Goal: Task Accomplishment & Management: Manage account settings

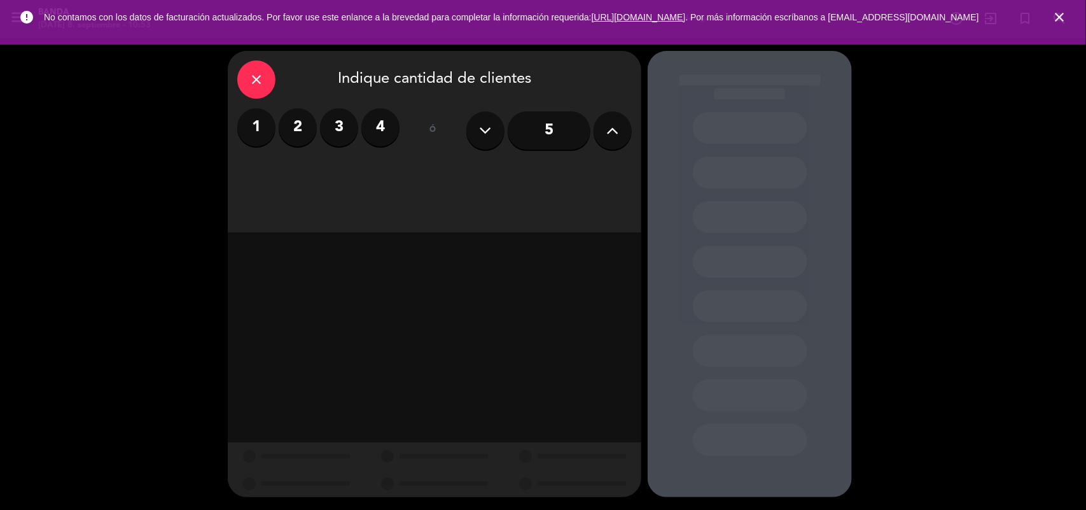
click at [264, 78] on icon "close" at bounding box center [256, 79] width 15 height 15
click at [254, 83] on icon "close" at bounding box center [256, 79] width 15 height 15
click at [1058, 23] on icon "close" at bounding box center [1059, 17] width 15 height 15
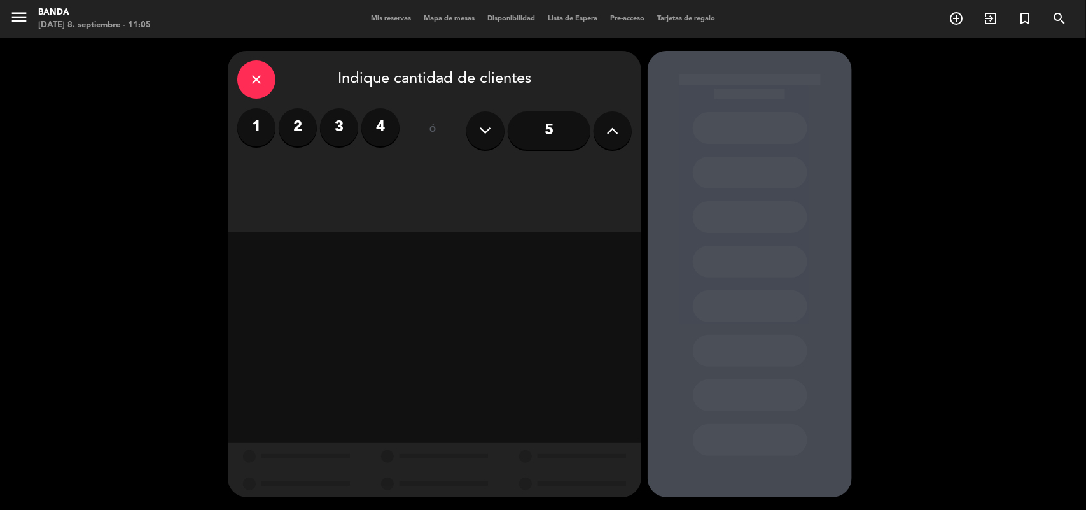
click at [411, 19] on span "Mis reservas" at bounding box center [391, 18] width 53 height 7
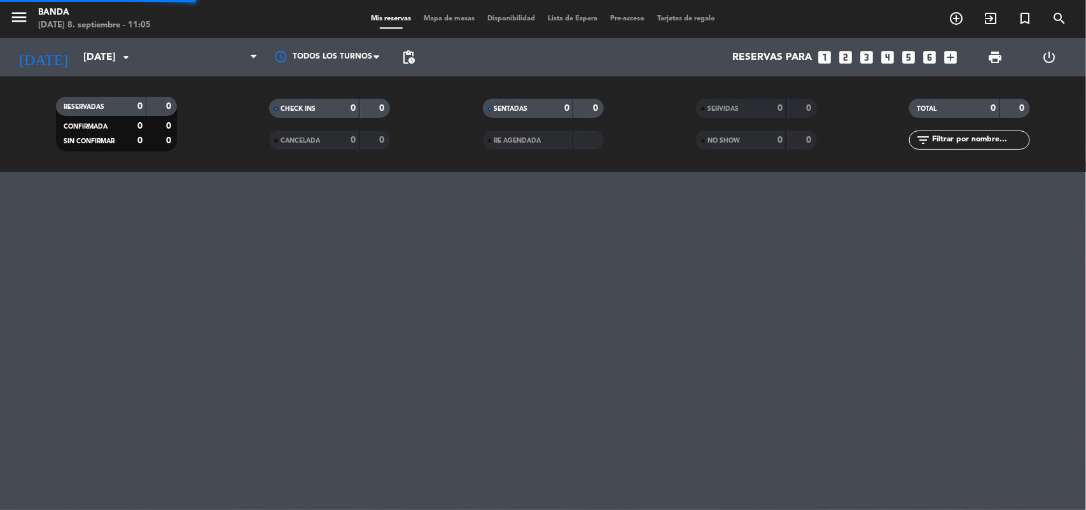
click at [391, 11] on div "menu Banda [DATE] 8. septiembre - 11:05 Mis reservas Mapa de mesas Disponibilid…" at bounding box center [543, 19] width 1086 height 38
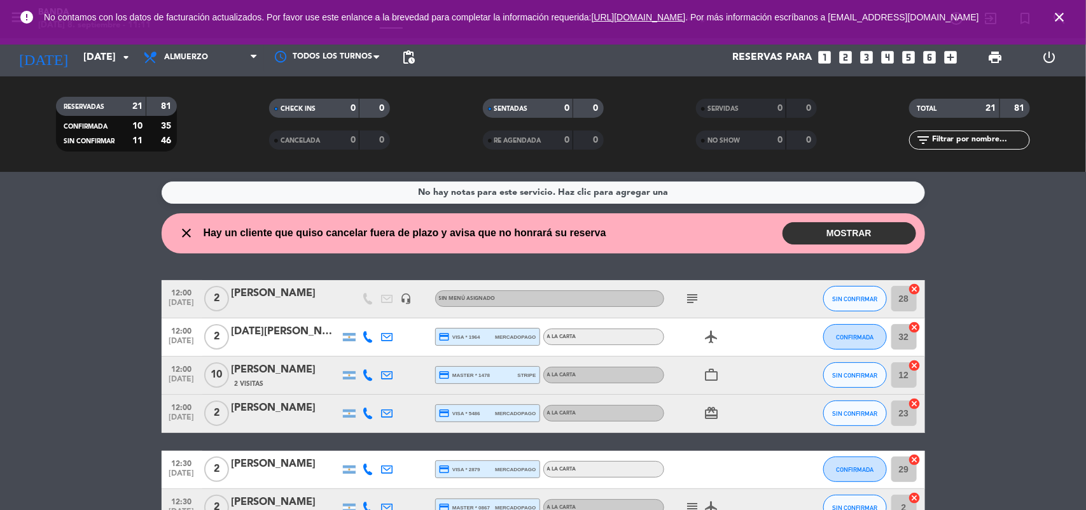
click at [692, 299] on icon "subject" at bounding box center [692, 298] width 15 height 15
click at [755, 310] on div "subject bigbox 62XWX7KX" at bounding box center [721, 299] width 115 height 38
click at [716, 380] on icon "work_outline" at bounding box center [711, 374] width 15 height 15
drag, startPoint x: 399, startPoint y: 379, endPoint x: 379, endPoint y: 377, distance: 20.4
click at [379, 377] on div "12:00 [DATE] [PERSON_NAME] 2 Visitas credit_card master * 1478 stripe A LA CART…" at bounding box center [543, 375] width 763 height 38
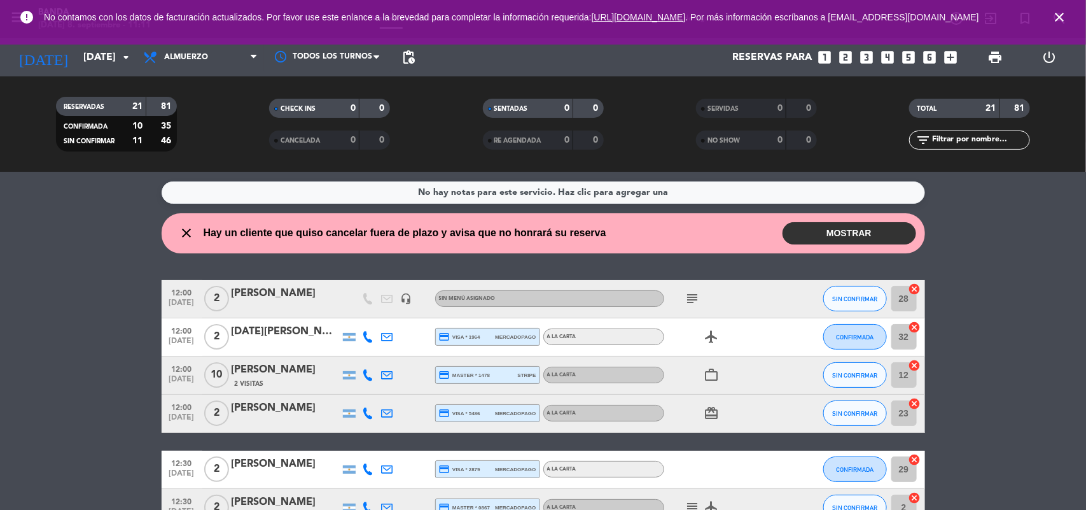
click at [392, 377] on icon at bounding box center [387, 374] width 11 height 11
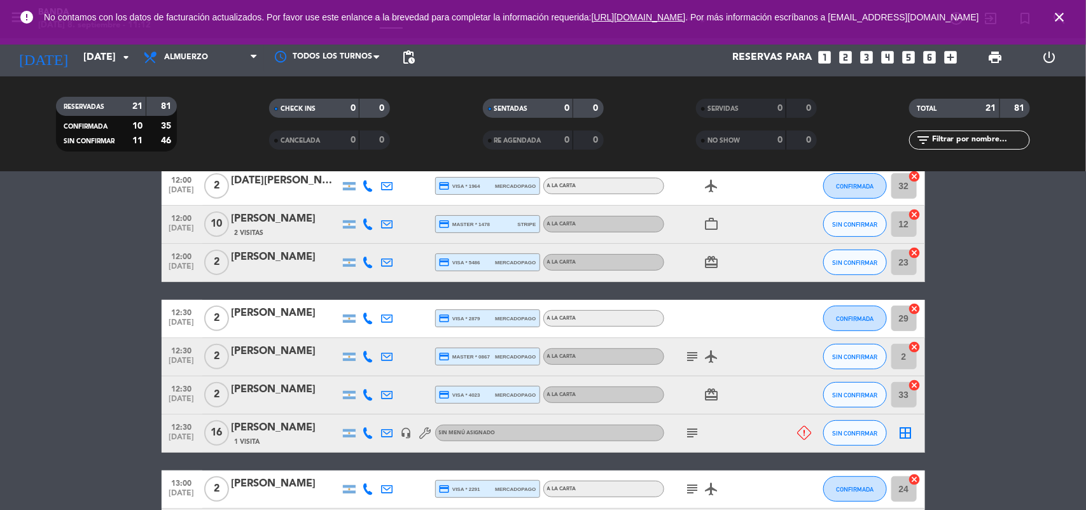
scroll to position [191, 0]
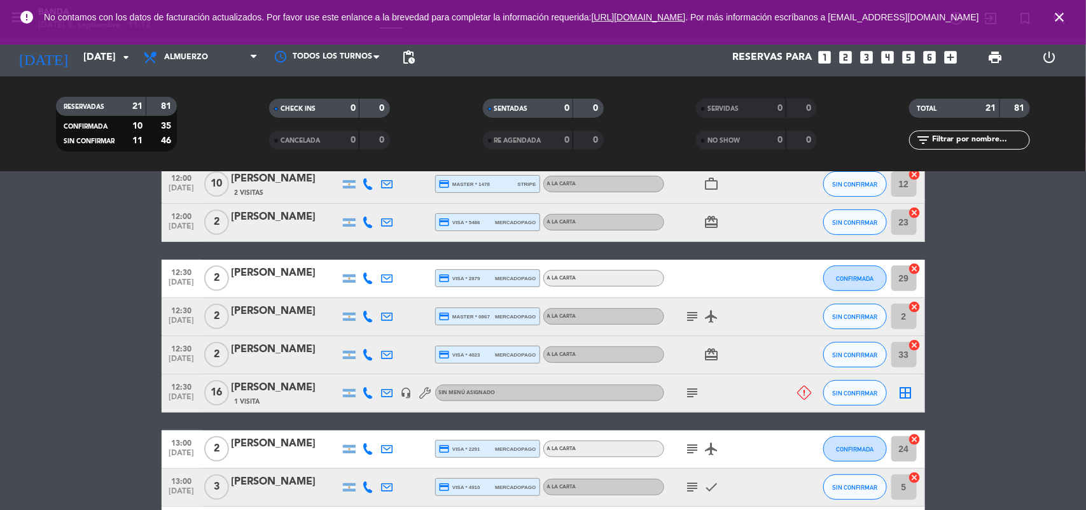
click at [689, 317] on icon "subject" at bounding box center [692, 316] width 15 height 15
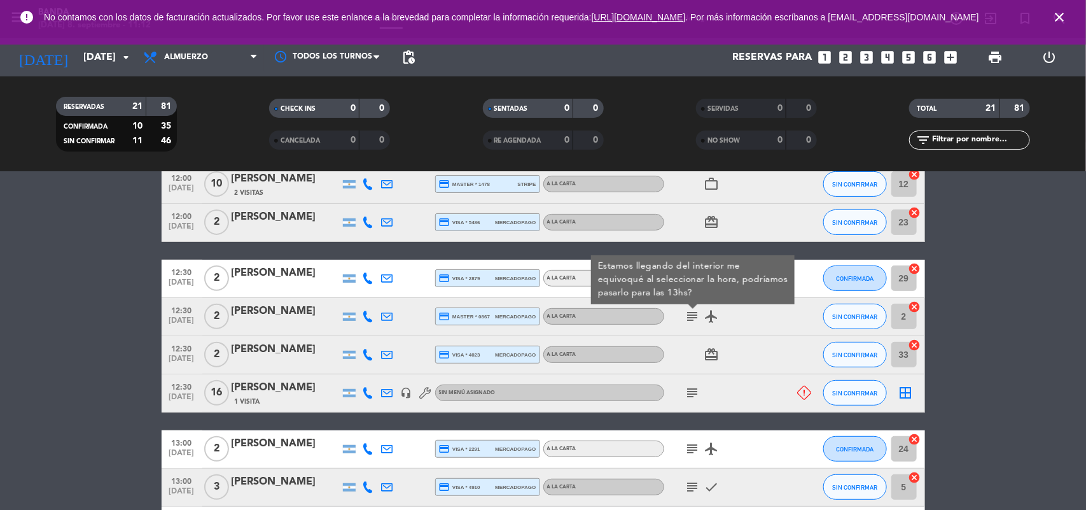
click at [689, 317] on icon "subject" at bounding box center [692, 316] width 15 height 15
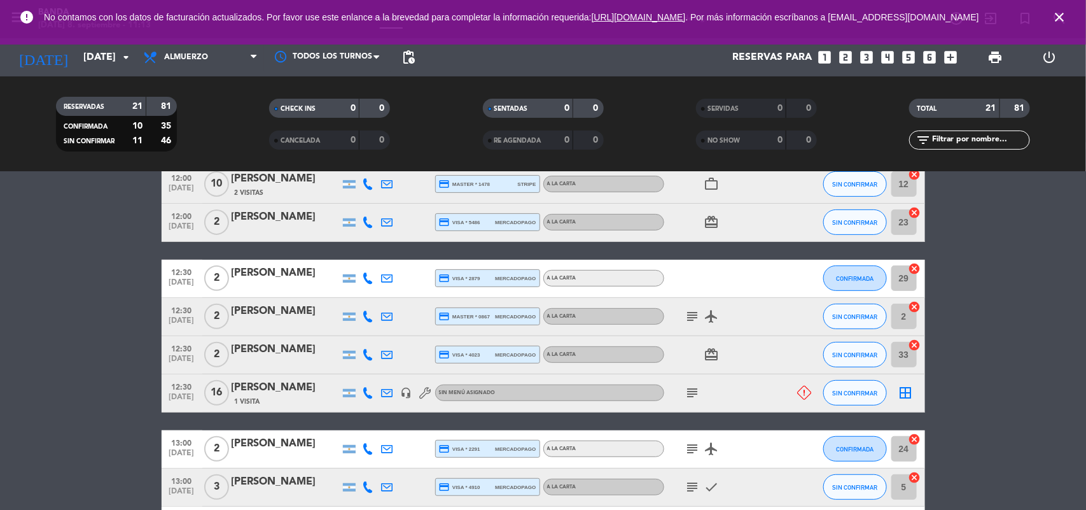
click at [719, 355] on icon "card_giftcard" at bounding box center [711, 354] width 15 height 15
click at [709, 355] on icon "card_giftcard" at bounding box center [711, 354] width 15 height 15
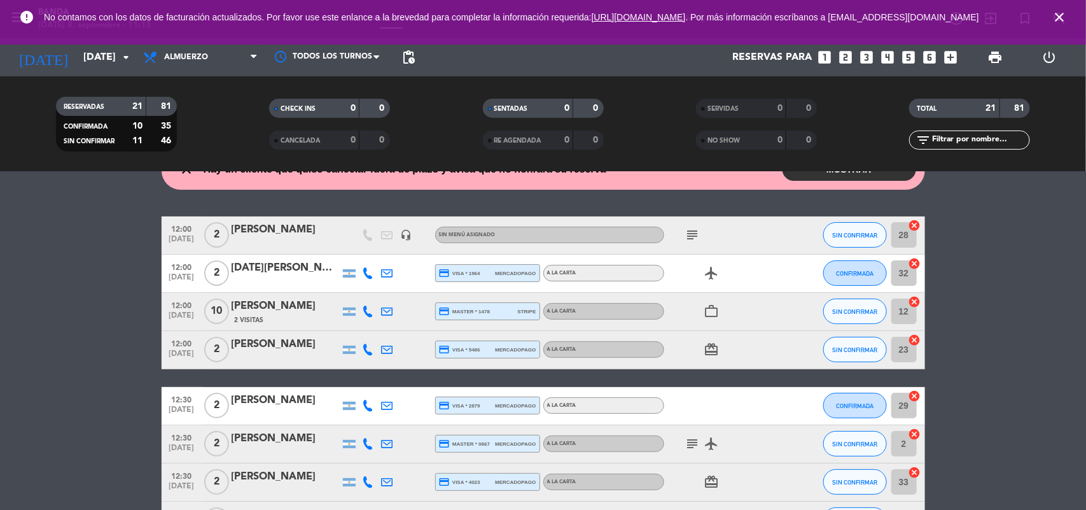
scroll to position [32, 0]
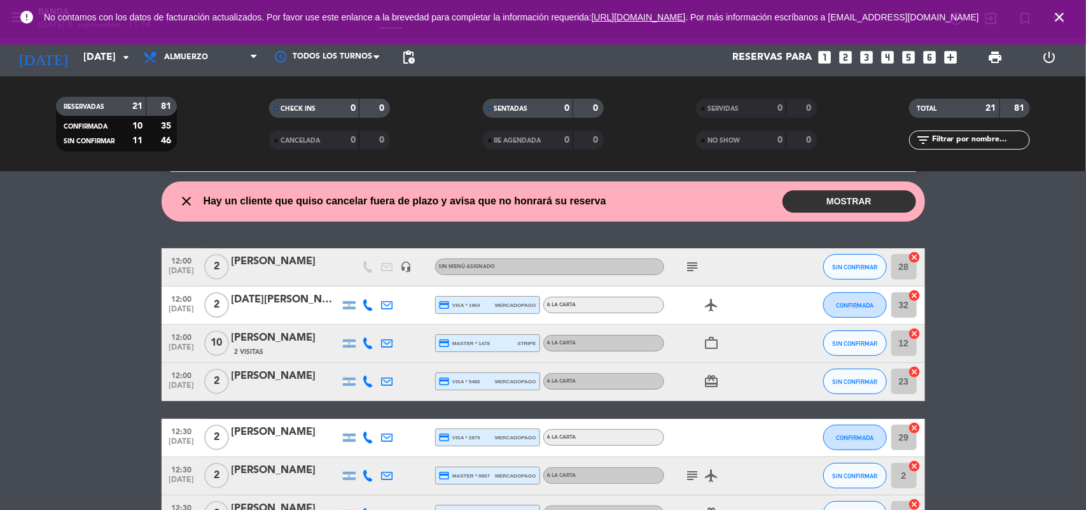
click at [866, 195] on button "MOSTRAR" at bounding box center [849, 201] width 134 height 22
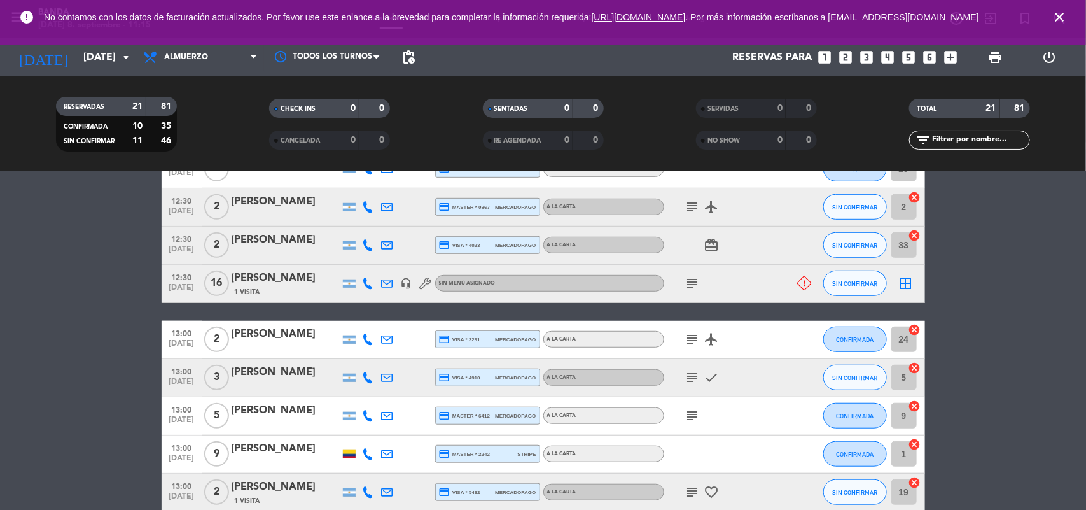
scroll to position [382, 0]
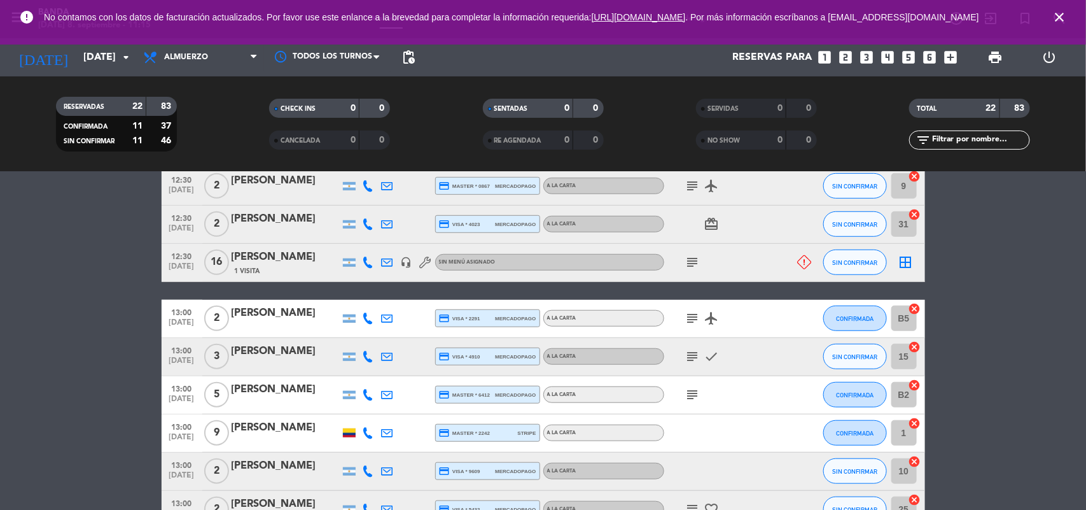
click at [695, 316] on icon "subject" at bounding box center [692, 317] width 15 height 15
click at [691, 359] on icon "subject" at bounding box center [692, 356] width 15 height 15
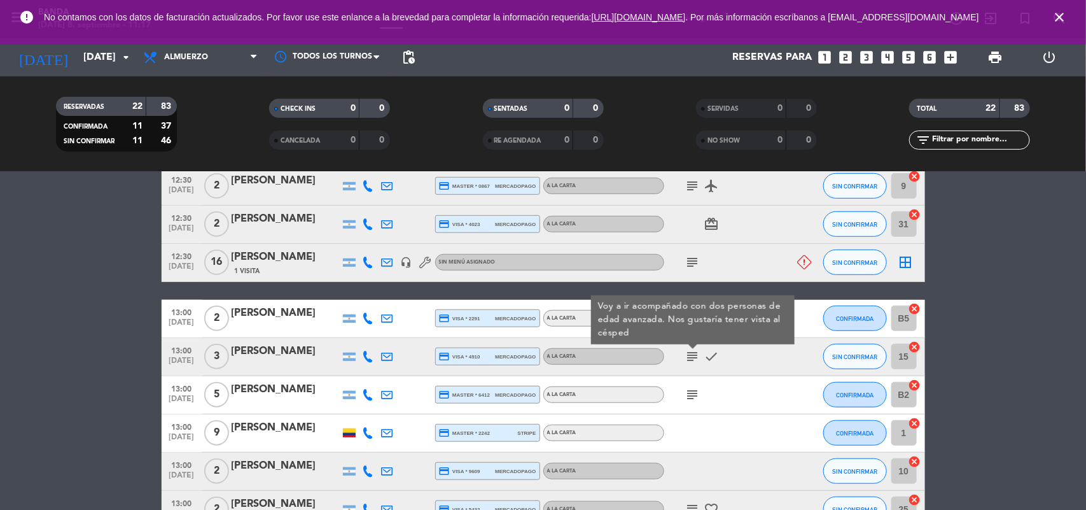
click at [691, 359] on icon "subject" at bounding box center [692, 356] width 15 height 15
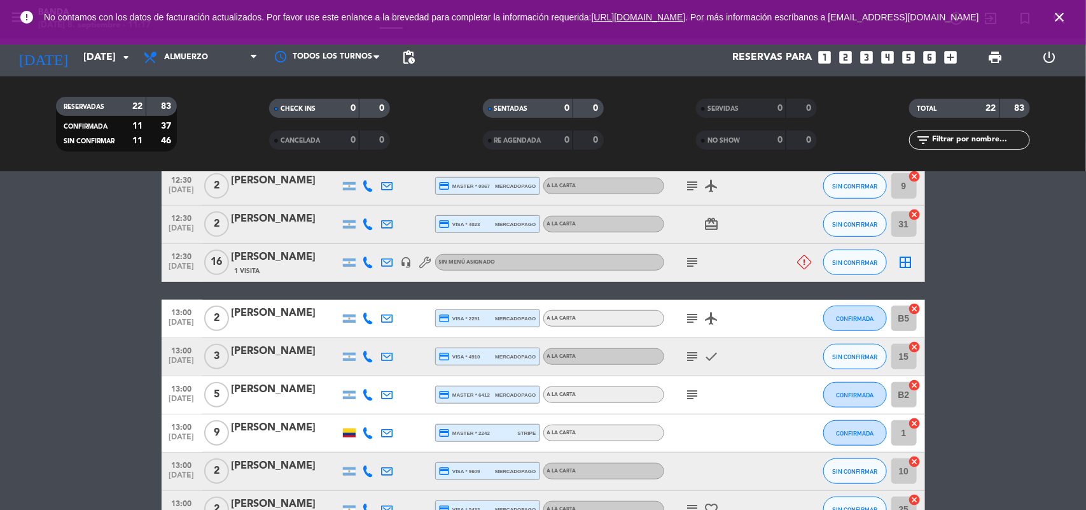
click at [695, 393] on icon "subject" at bounding box center [692, 394] width 15 height 15
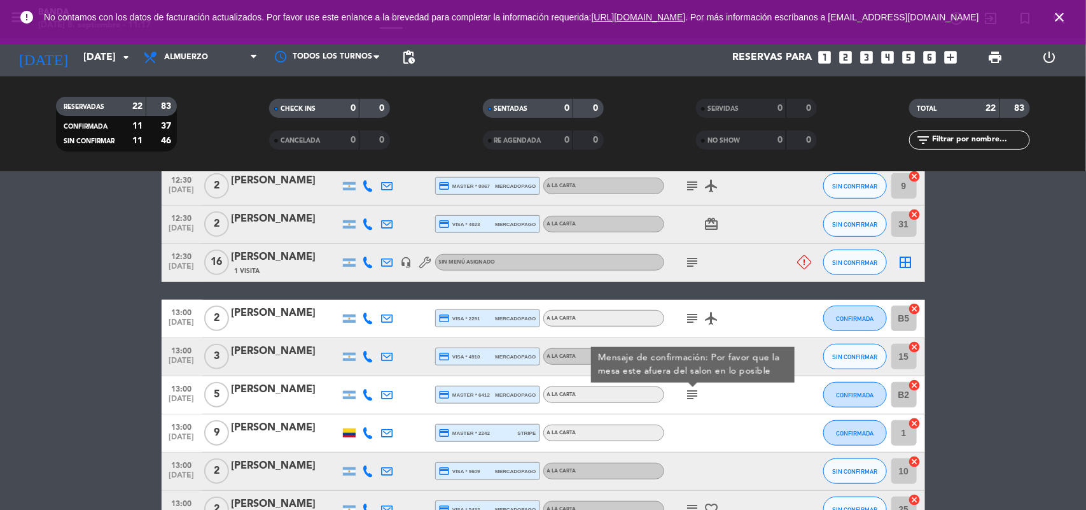
click at [695, 393] on icon "subject" at bounding box center [692, 394] width 15 height 15
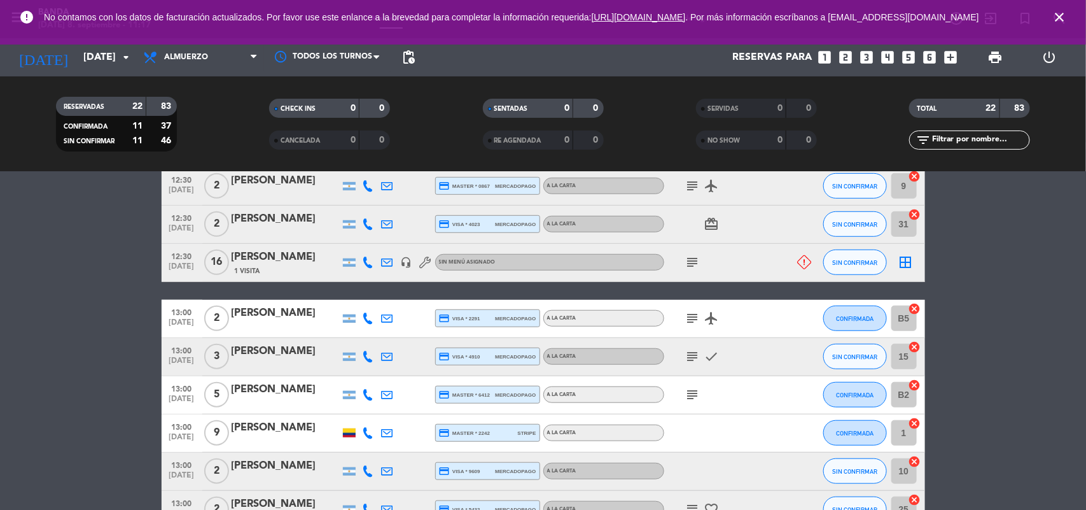
click at [978, 401] on bookings-row "12:00 [DATE] 2 [PERSON_NAME] headset_mic Sin menú asignado subject SIN CONFIRMA…" at bounding box center [543, 441] width 1086 height 964
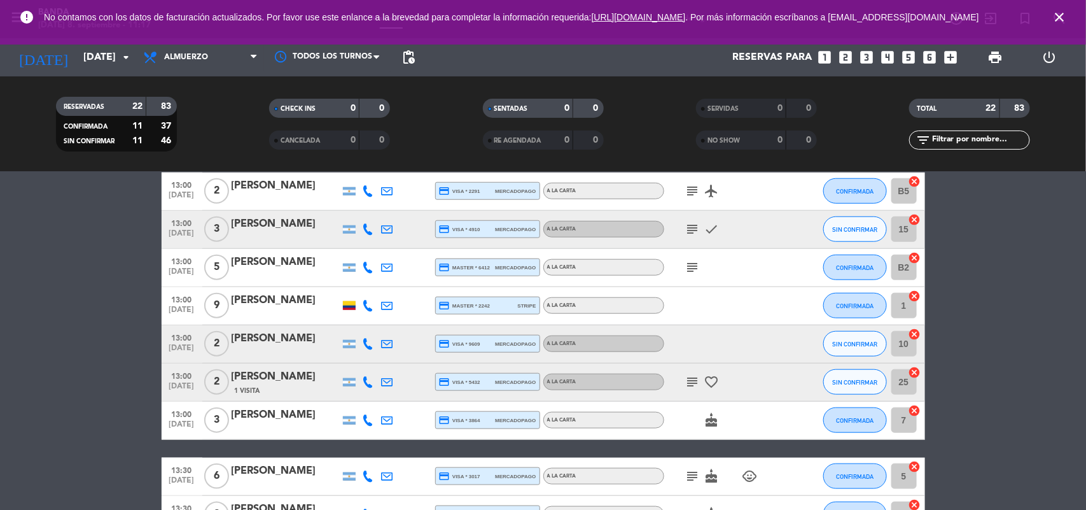
scroll to position [541, 0]
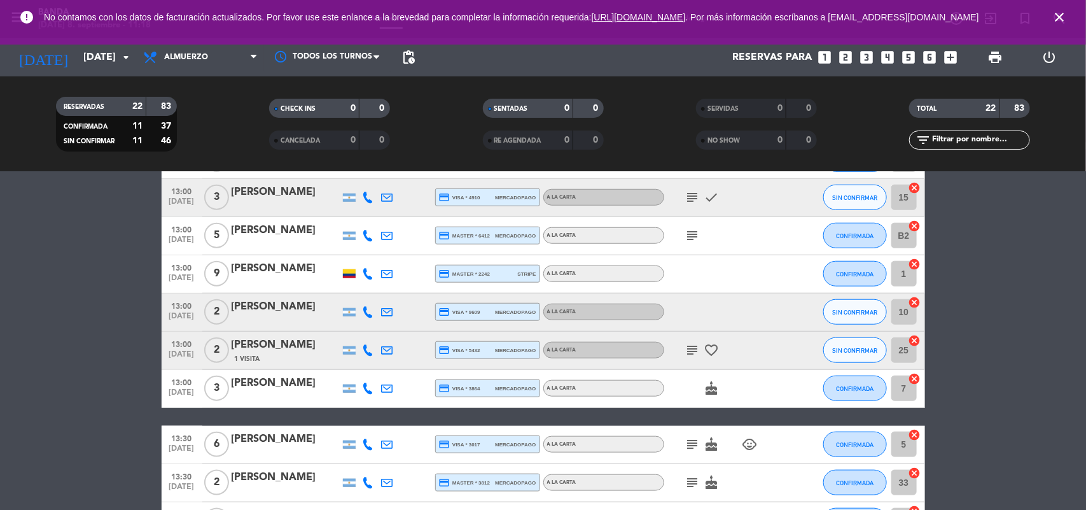
click at [686, 342] on icon "subject" at bounding box center [692, 349] width 15 height 15
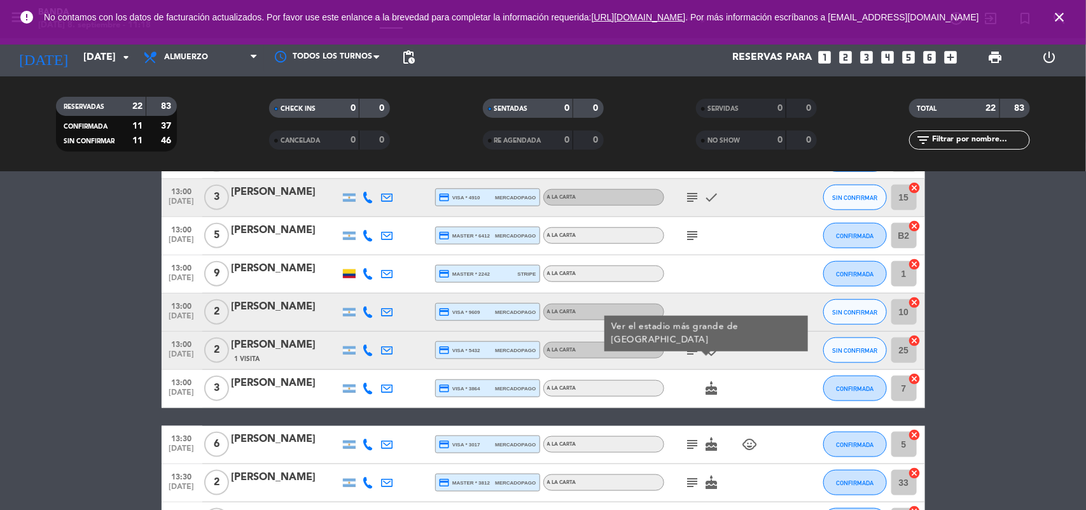
click at [686, 342] on icon "subject" at bounding box center [692, 349] width 15 height 15
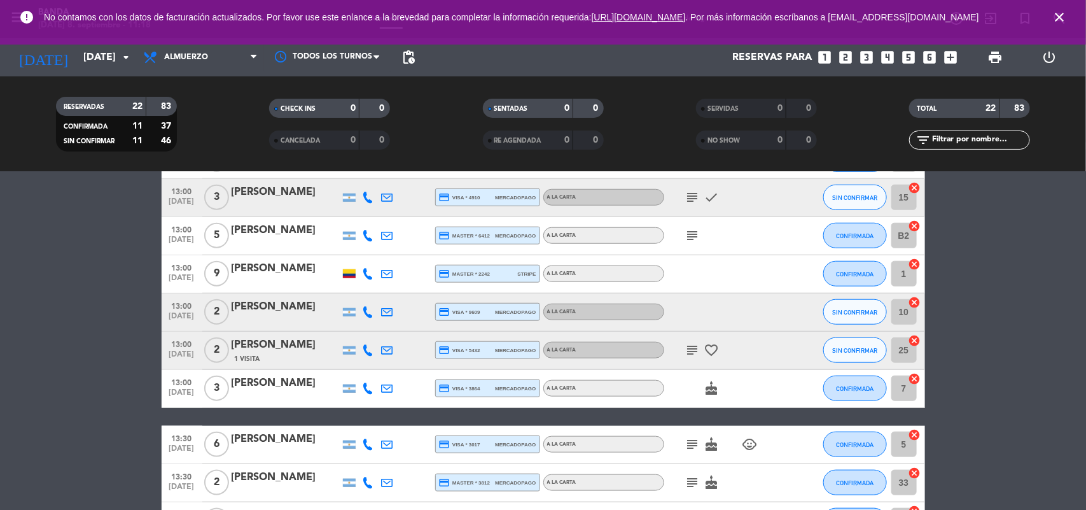
click at [274, 383] on div "[PERSON_NAME]" at bounding box center [286, 383] width 108 height 17
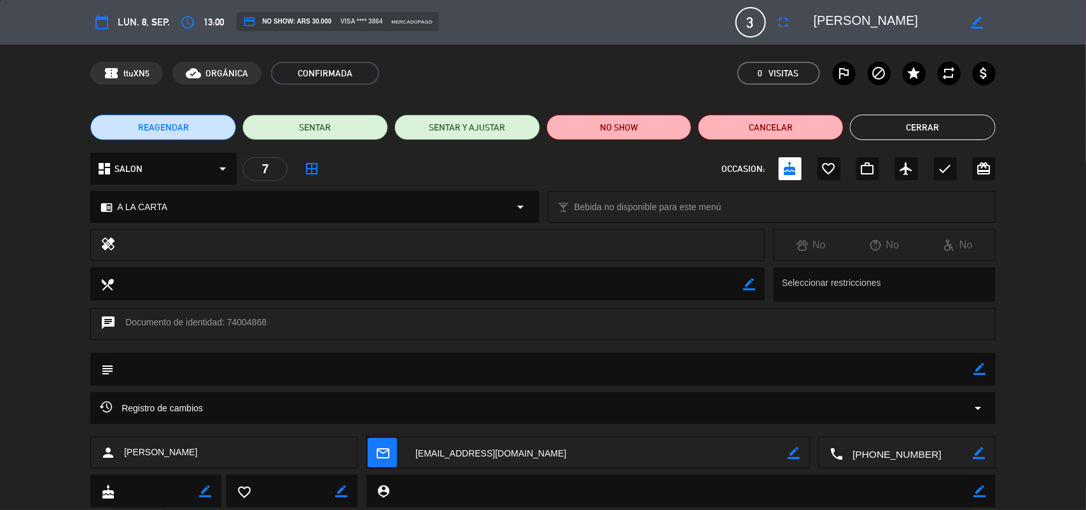
scroll to position [700, 0]
click at [131, 19] on span "lun. 8, sep." at bounding box center [144, 22] width 52 height 16
drag, startPoint x: 131, startPoint y: 19, endPoint x: 559, endPoint y: -2, distance: 428.0
click at [559, 0] on html "close × Banda × chrome_reader_mode Listado de Reservas account_box Clientes acc…" at bounding box center [543, 255] width 1086 height 510
click at [223, 64] on div "cloud_done ORGÁNICA" at bounding box center [216, 73] width 89 height 23
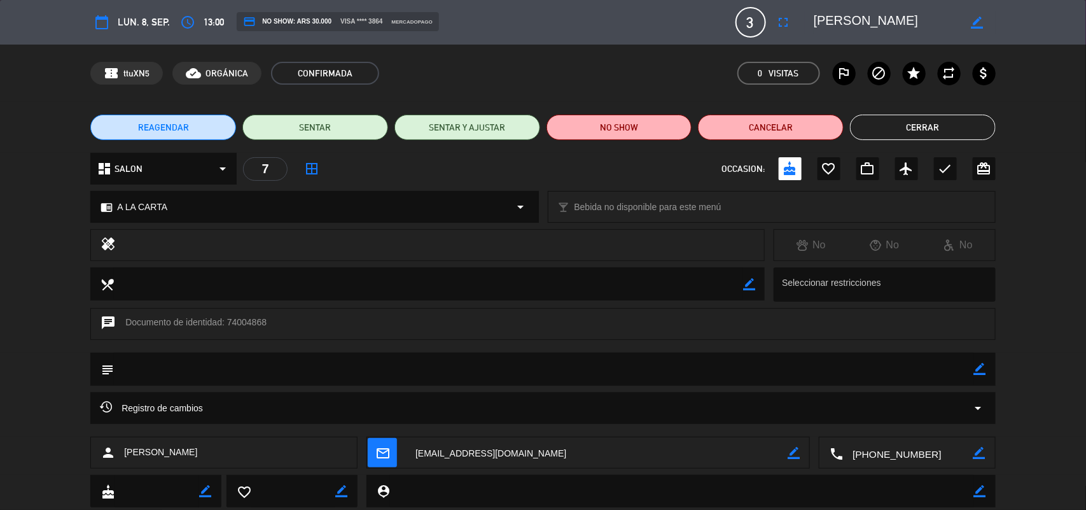
click at [135, 26] on span "lun. 8, sep." at bounding box center [144, 22] width 52 height 16
click at [258, 18] on span "credit_card NO SHOW: ARS 30.000" at bounding box center [287, 21] width 88 height 13
click at [943, 116] on button "Cerrar" at bounding box center [923, 127] width 146 height 25
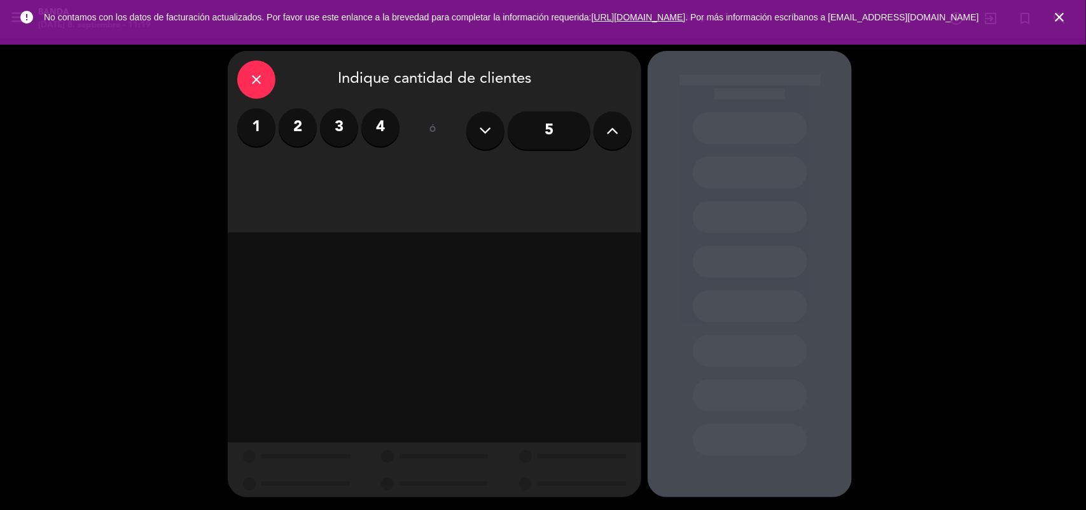
click at [1060, 15] on icon "close" at bounding box center [1059, 17] width 15 height 15
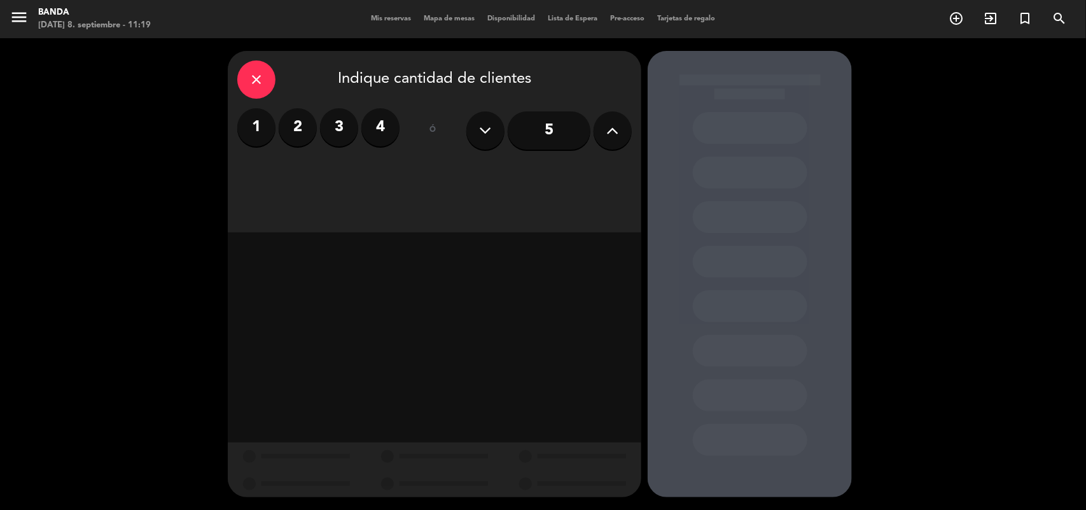
click at [392, 13] on div "Mis reservas Mapa de mesas Disponibilidad Lista de Espera Pre-acceso Tarjetas d…" at bounding box center [543, 18] width 357 height 11
click at [391, 17] on span "Mis reservas" at bounding box center [391, 18] width 53 height 7
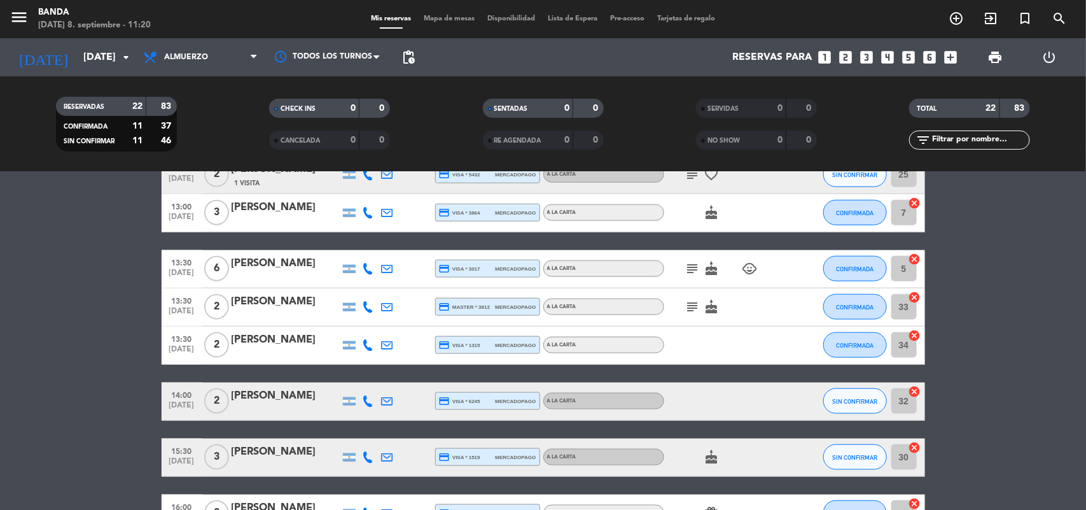
scroll to position [668, 0]
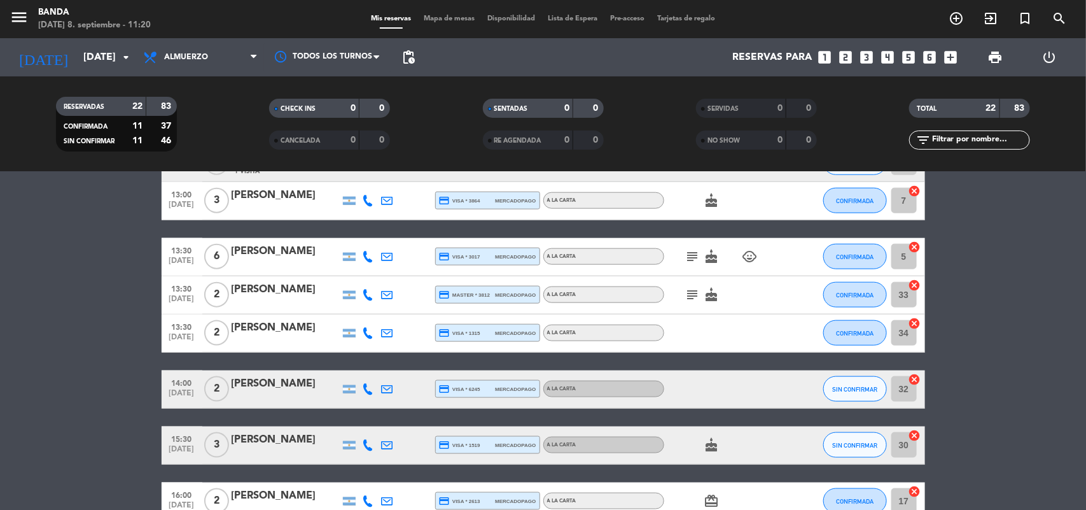
click at [687, 249] on icon "subject" at bounding box center [692, 256] width 15 height 15
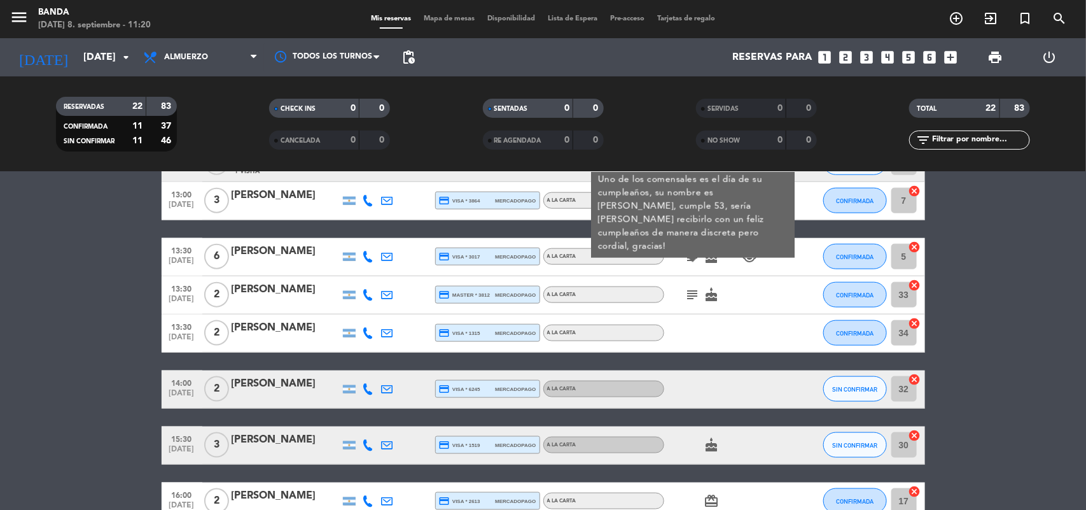
click at [687, 249] on icon "subject" at bounding box center [692, 256] width 15 height 15
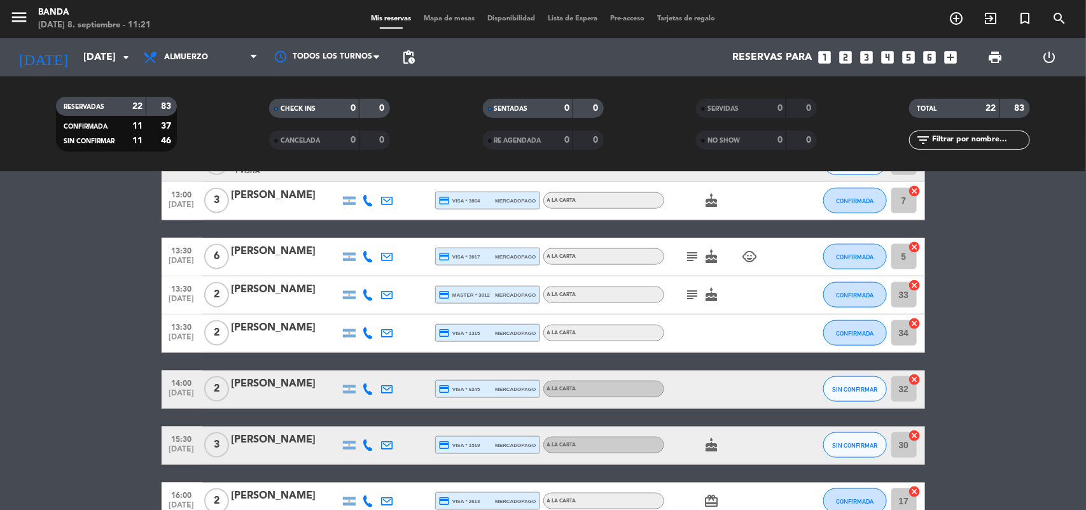
click at [690, 256] on icon "subject" at bounding box center [692, 256] width 15 height 15
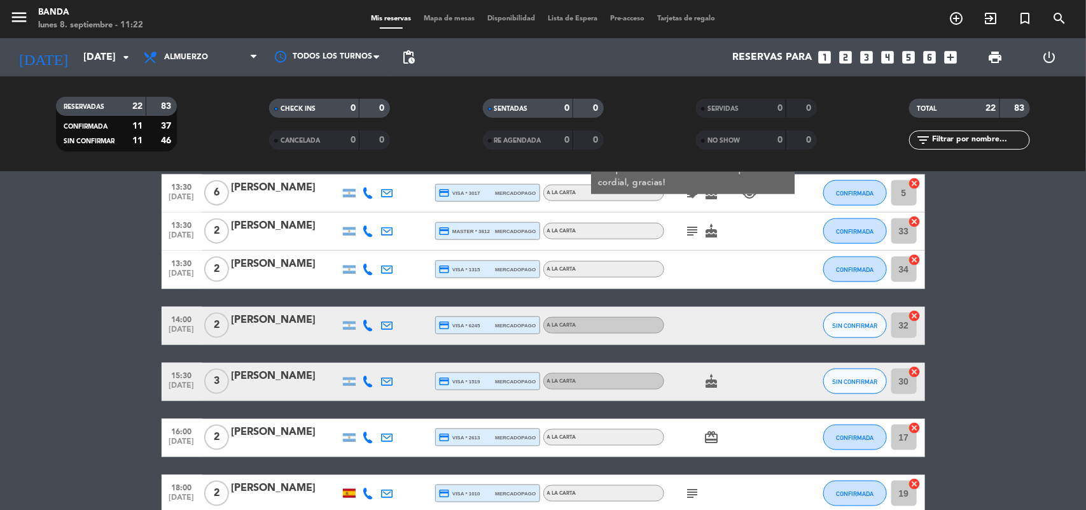
scroll to position [763, 0]
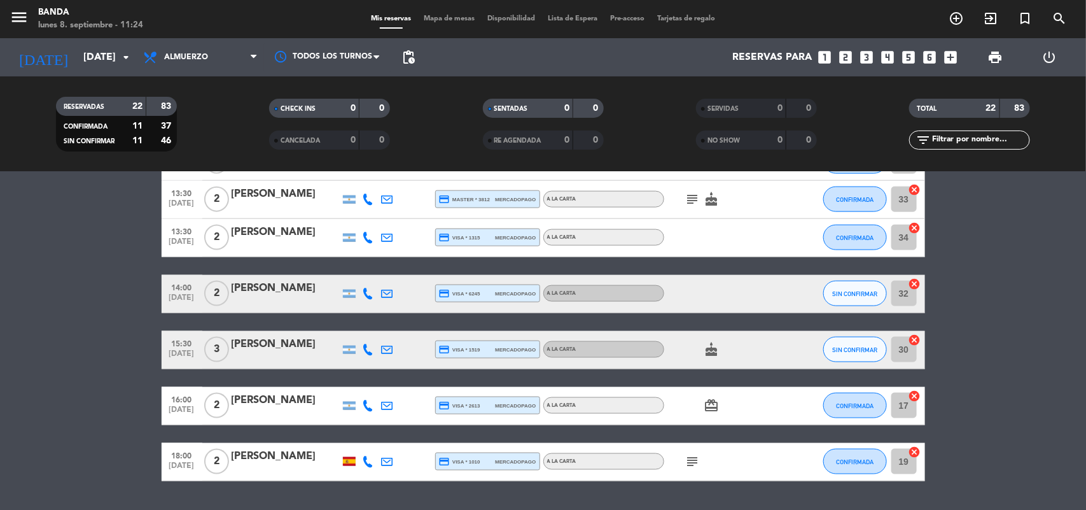
click at [119, 48] on input "[DATE]" at bounding box center [144, 57] width 134 height 25
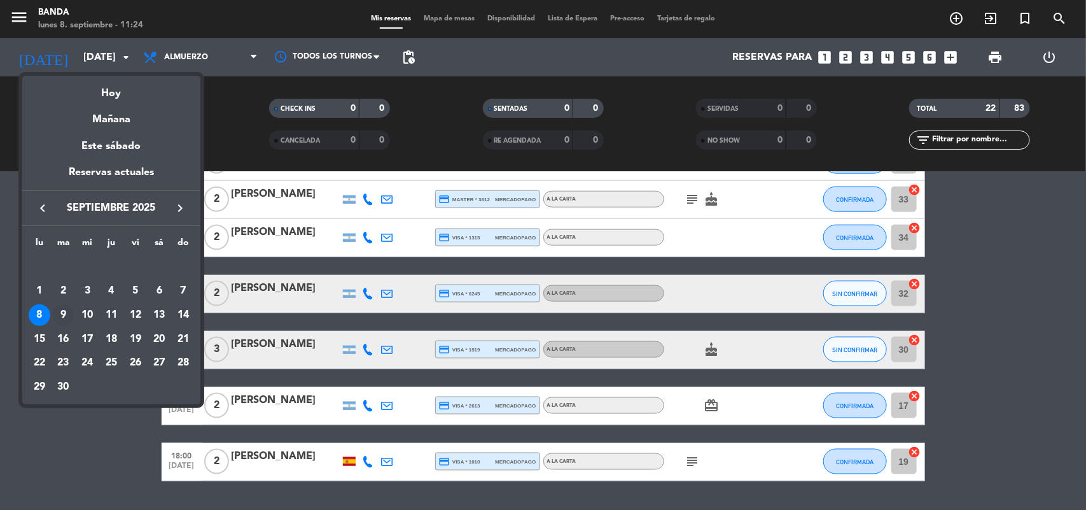
click at [60, 309] on div "9" at bounding box center [64, 315] width 22 height 22
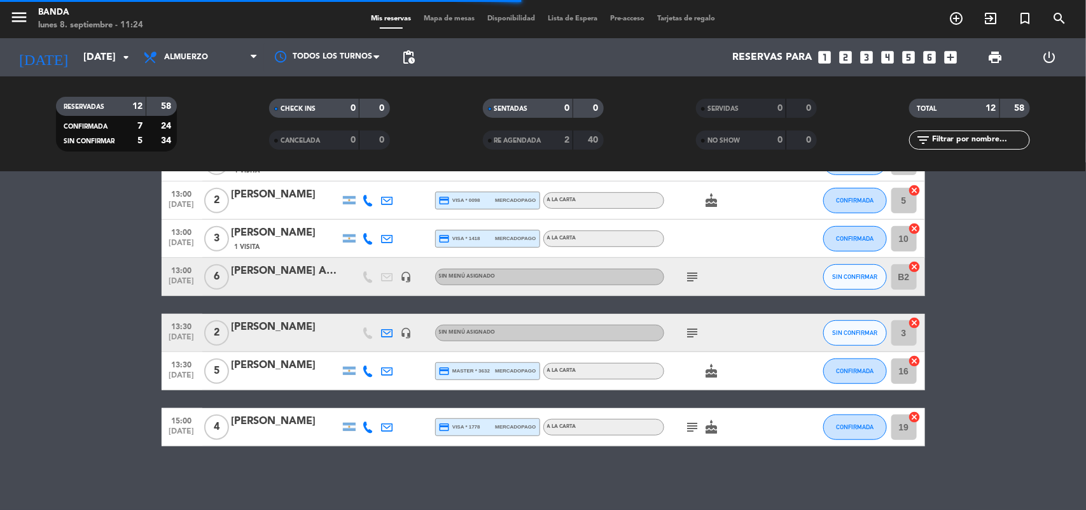
scroll to position [296, 0]
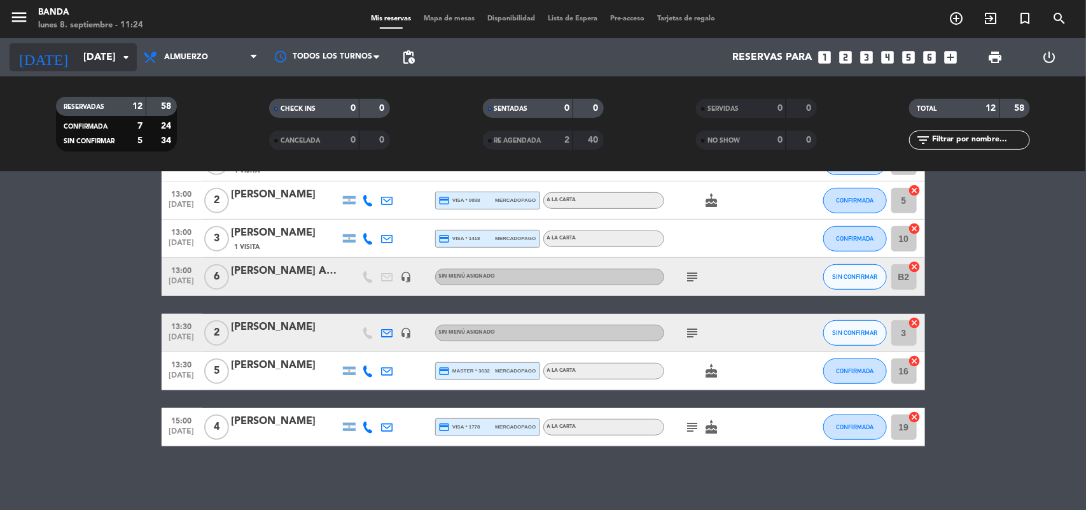
click at [122, 58] on icon "arrow_drop_down" at bounding box center [125, 57] width 15 height 15
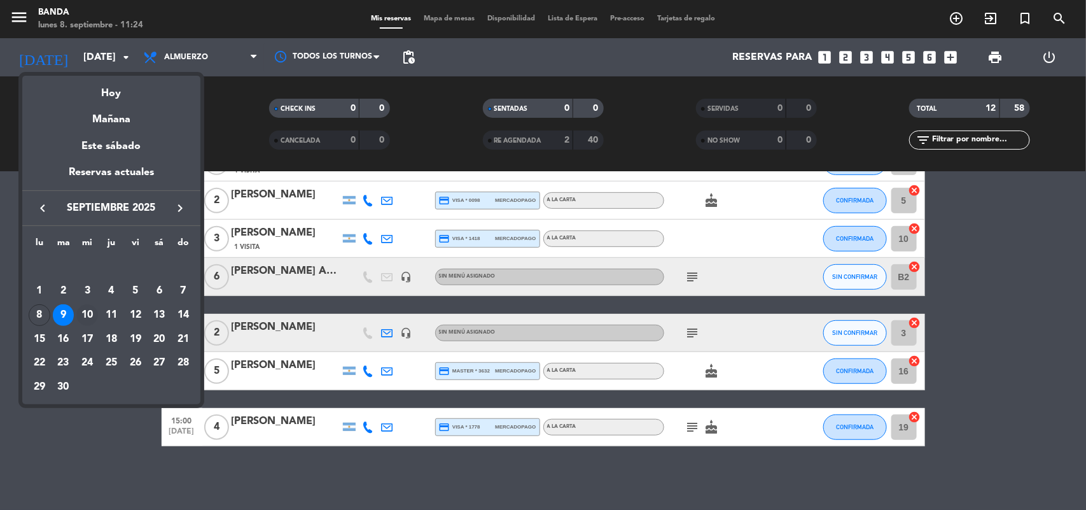
click at [88, 309] on div "10" at bounding box center [87, 315] width 22 height 22
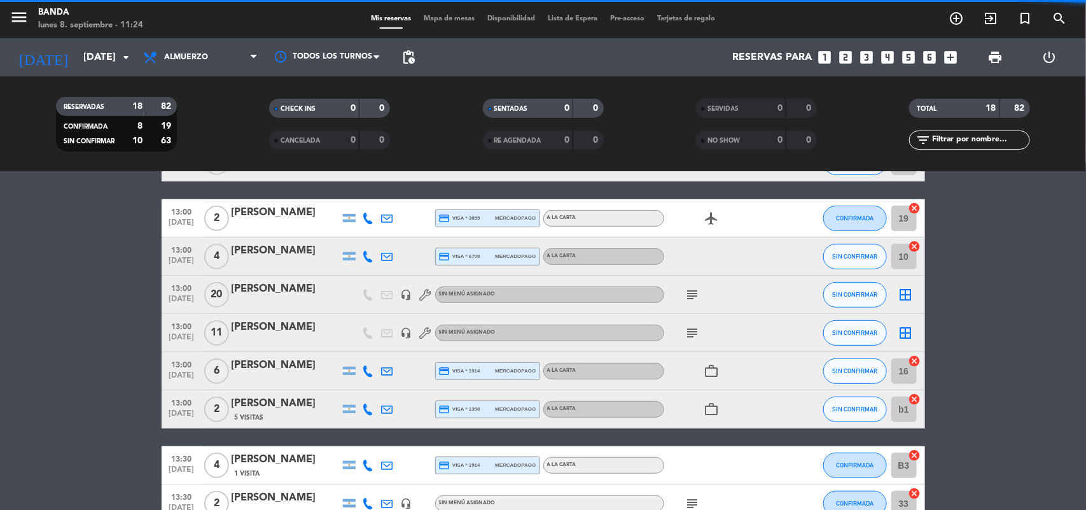
scroll to position [578, 0]
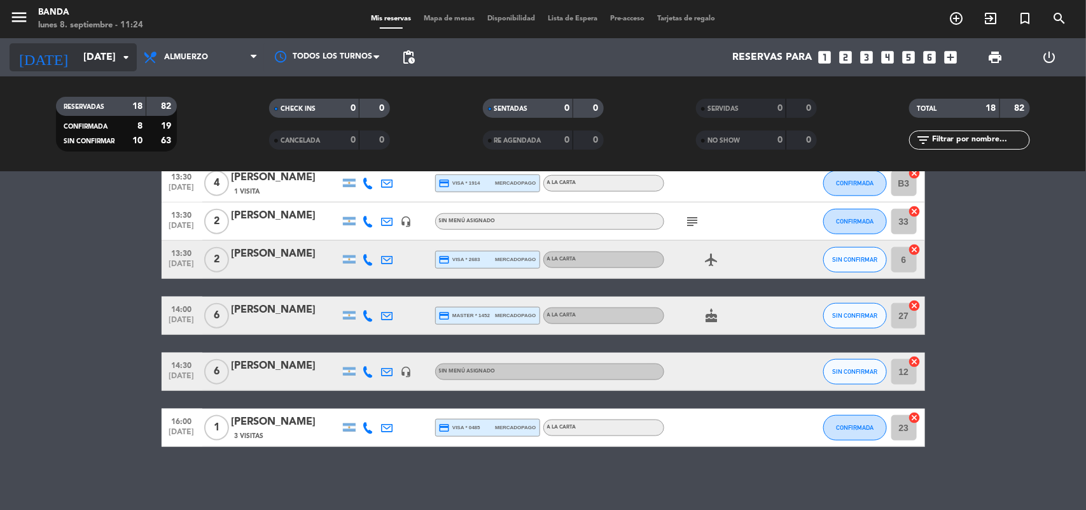
click at [125, 51] on icon "arrow_drop_down" at bounding box center [125, 57] width 15 height 15
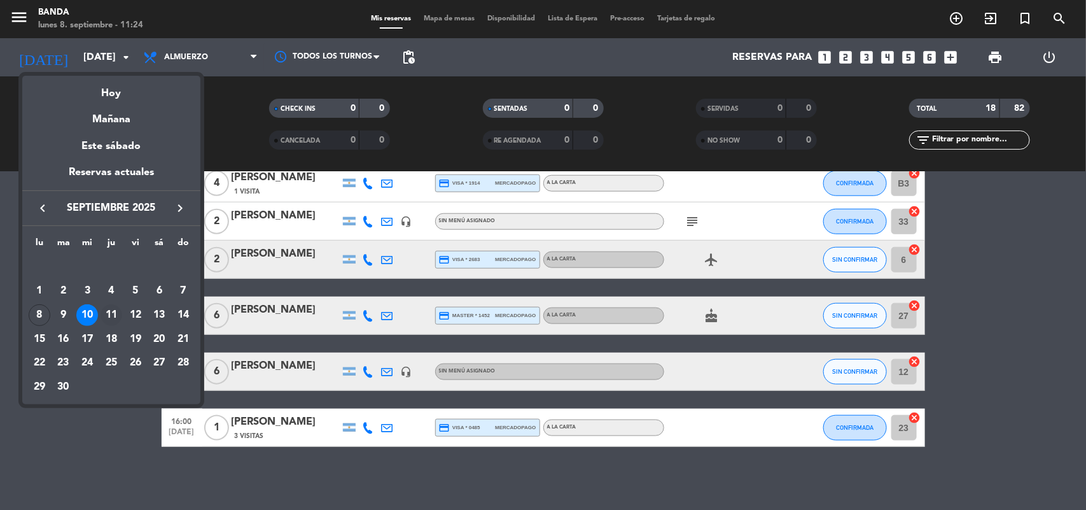
click at [118, 305] on td "11" at bounding box center [111, 315] width 24 height 24
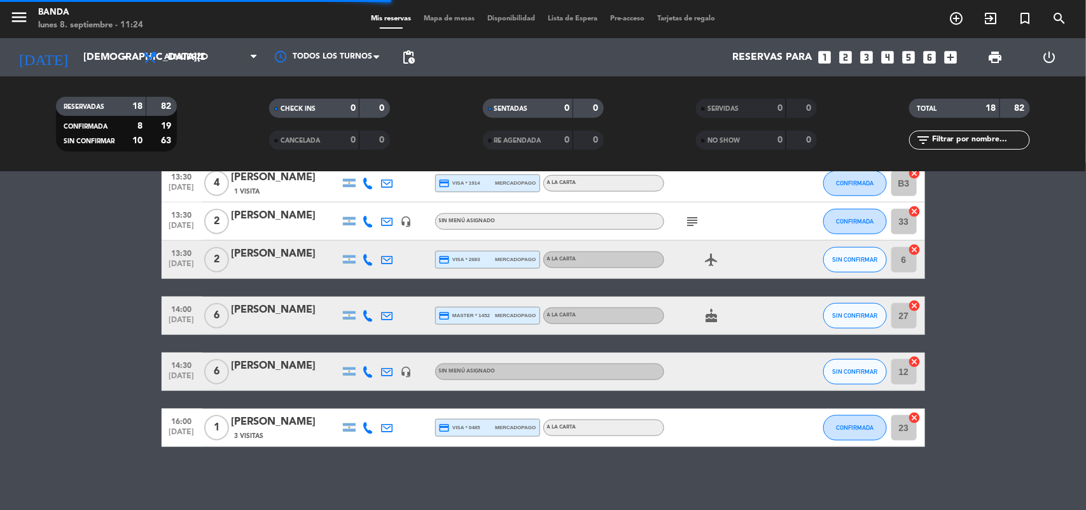
scroll to position [370, 0]
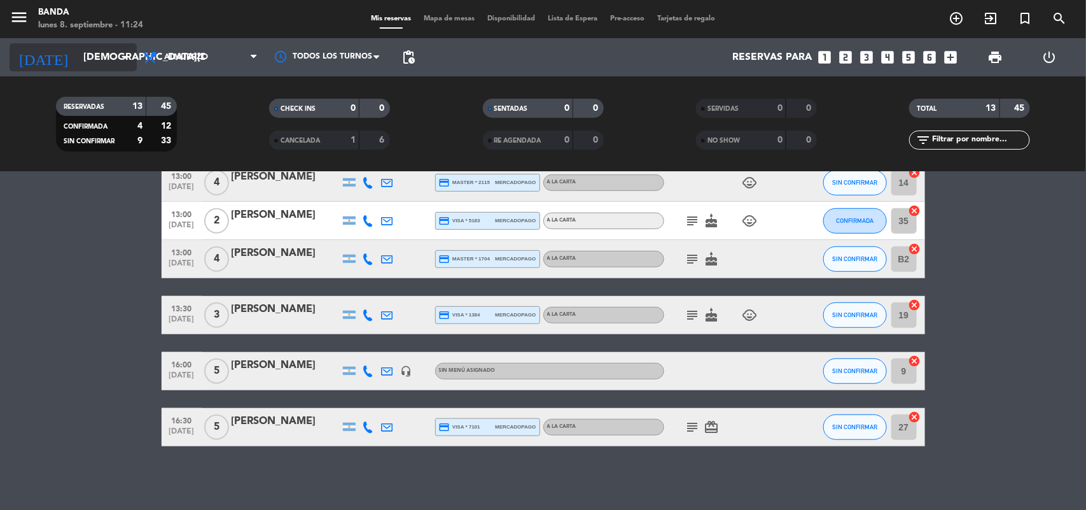
click at [130, 52] on icon "arrow_drop_down" at bounding box center [125, 57] width 15 height 15
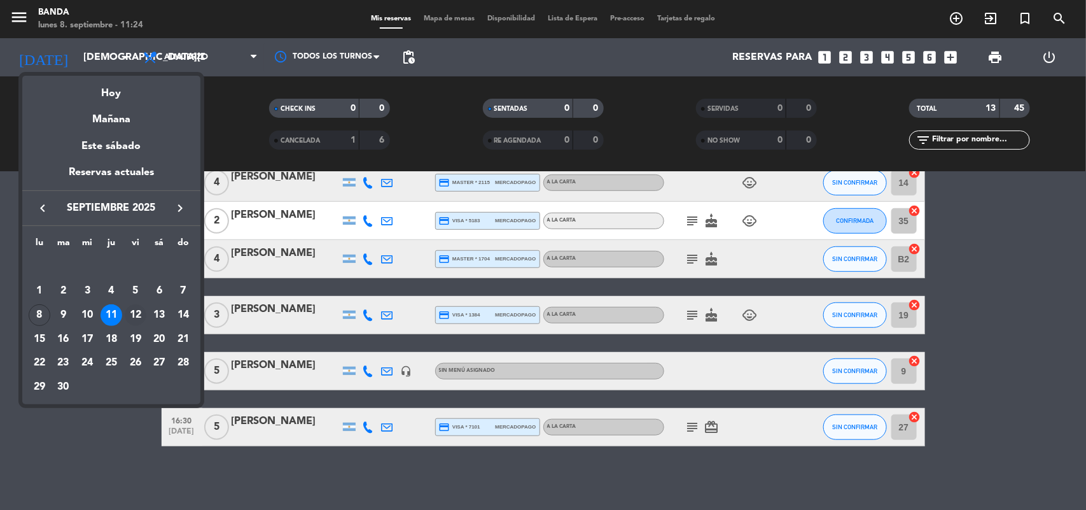
click at [132, 307] on div "12" at bounding box center [136, 315] width 22 height 22
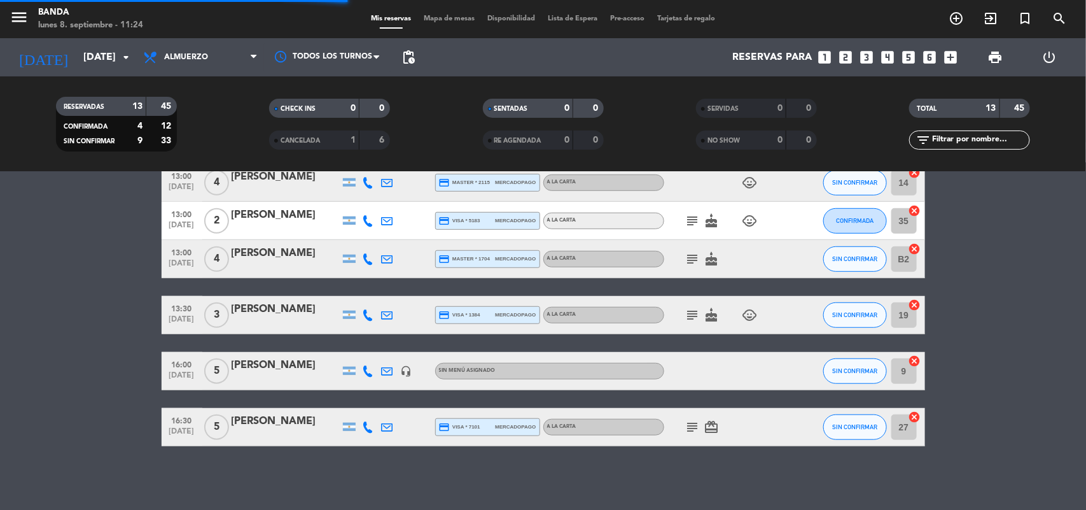
scroll to position [179, 0]
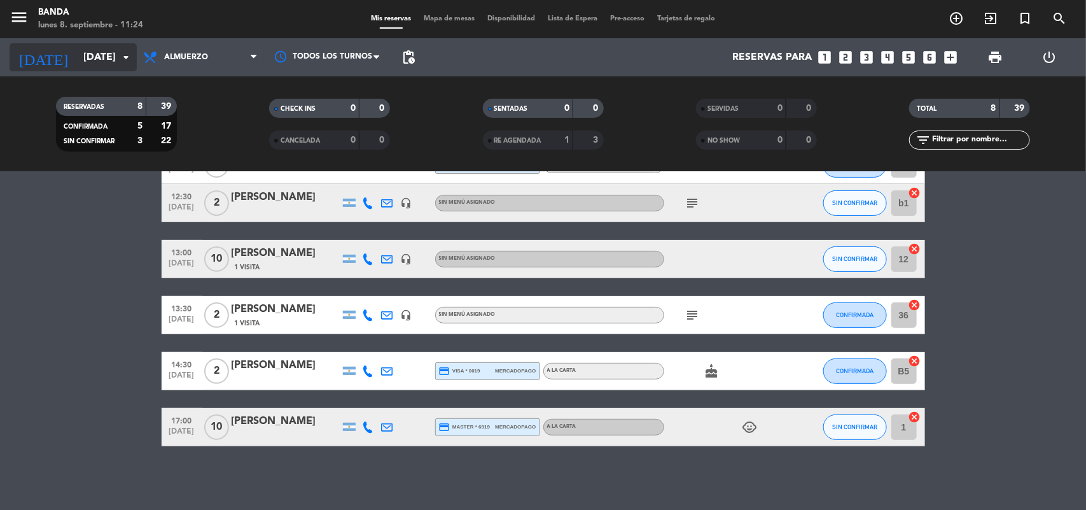
click at [122, 46] on input "[DATE]" at bounding box center [144, 57] width 134 height 25
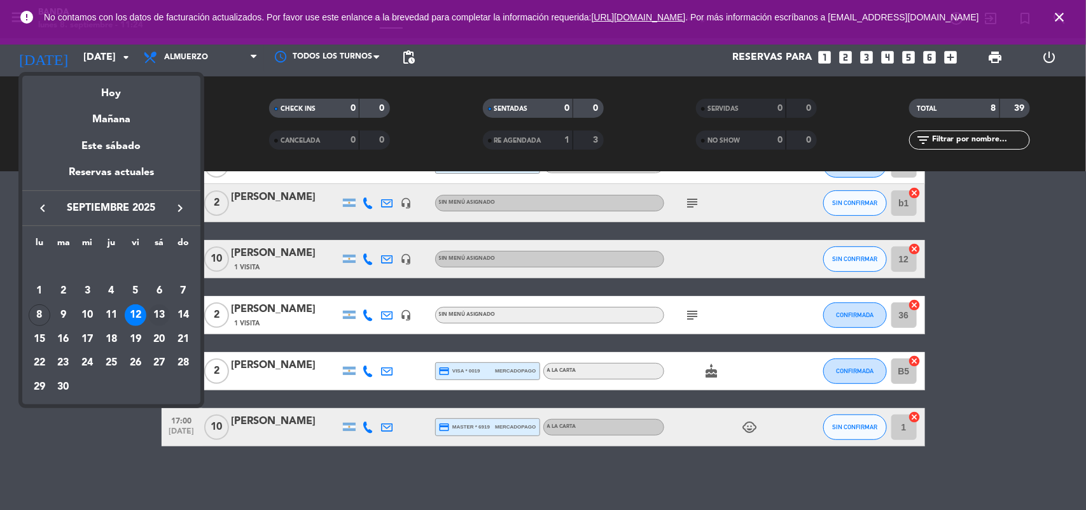
click at [163, 310] on div "13" at bounding box center [159, 315] width 22 height 22
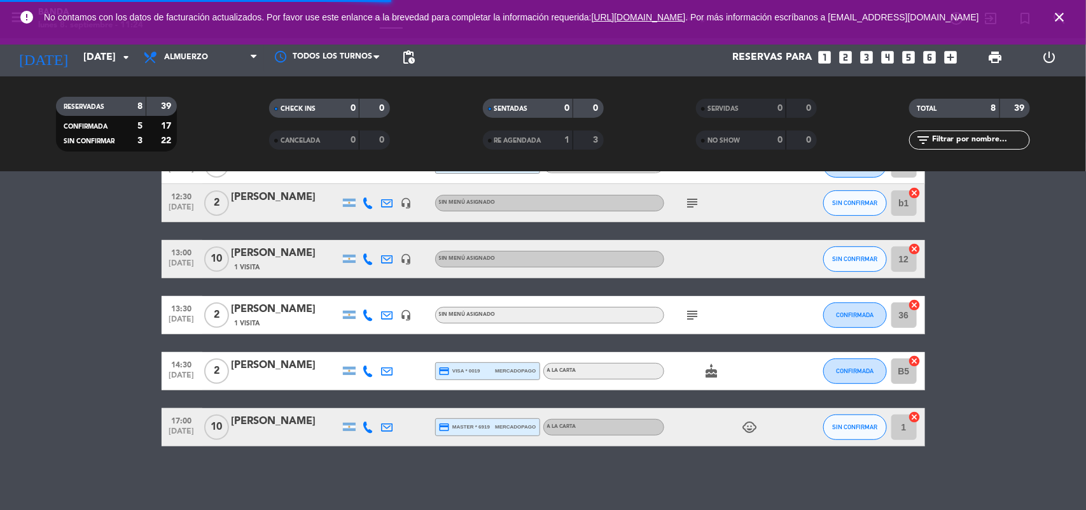
scroll to position [714, 0]
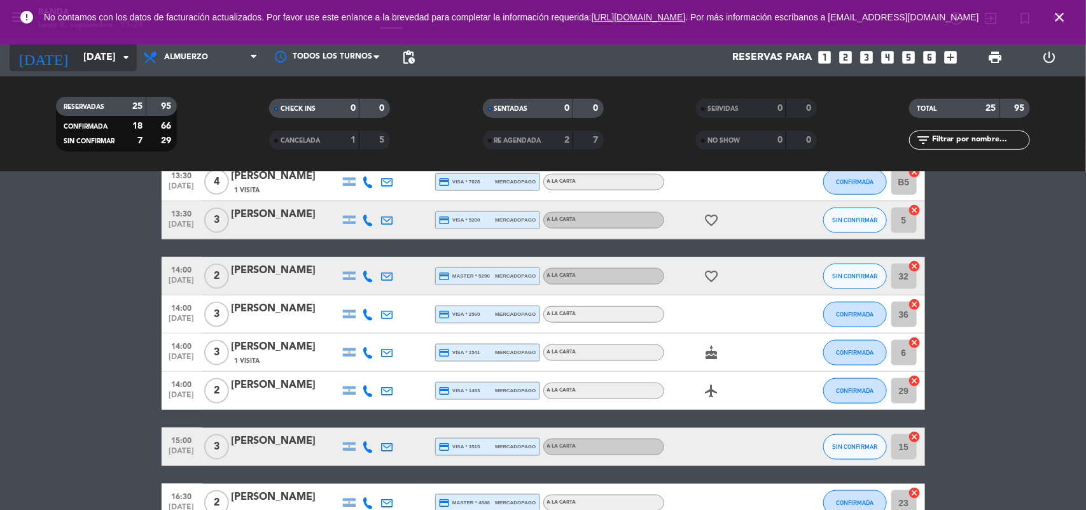
click at [122, 55] on icon "arrow_drop_down" at bounding box center [125, 57] width 15 height 15
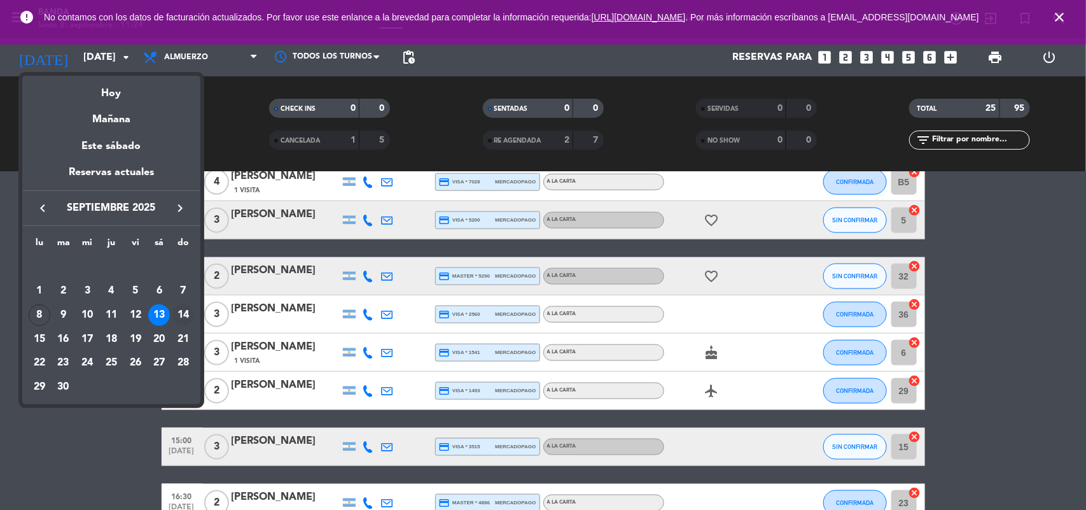
click at [188, 319] on div "14" at bounding box center [183, 315] width 22 height 22
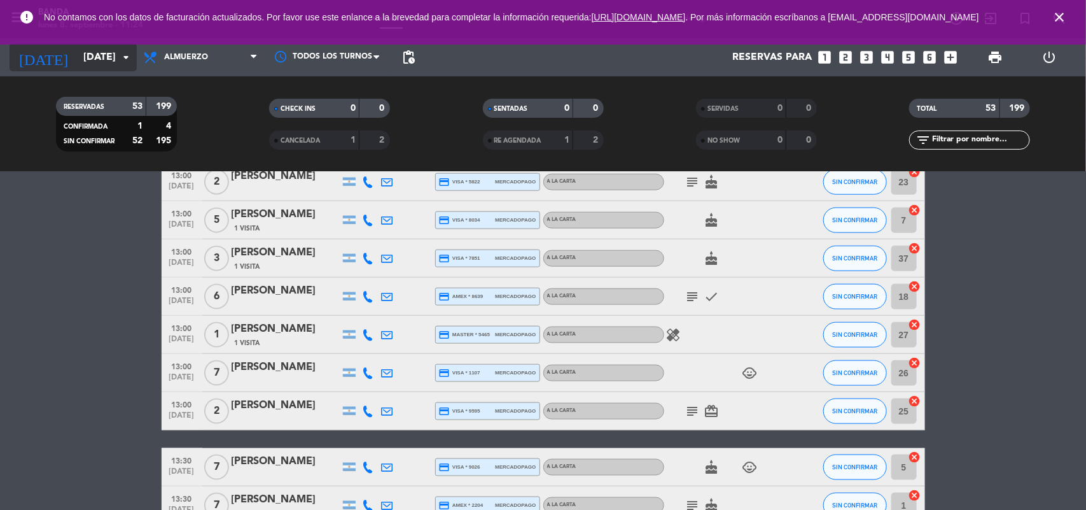
click at [122, 60] on icon "arrow_drop_down" at bounding box center [125, 57] width 15 height 15
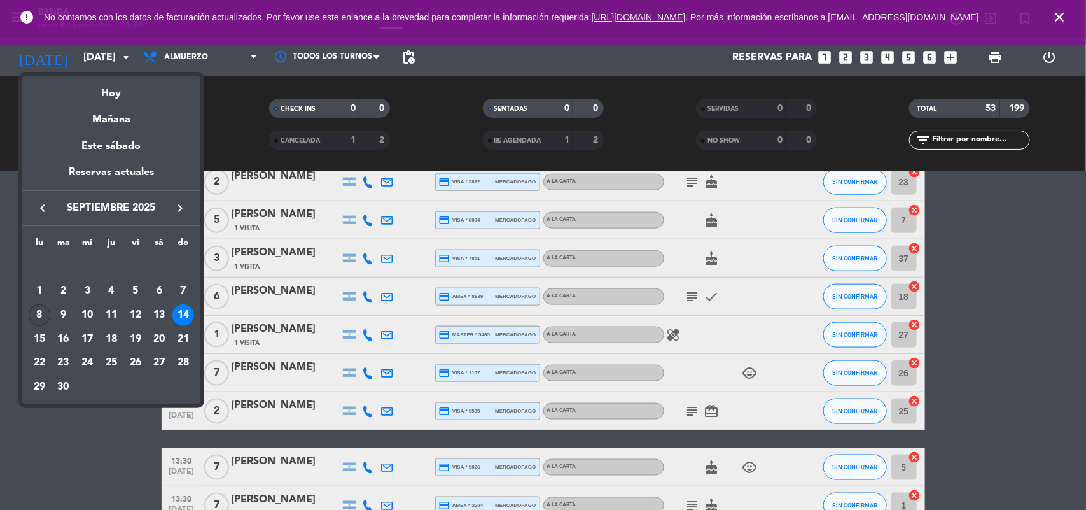
click at [41, 312] on div "8" at bounding box center [40, 315] width 22 height 22
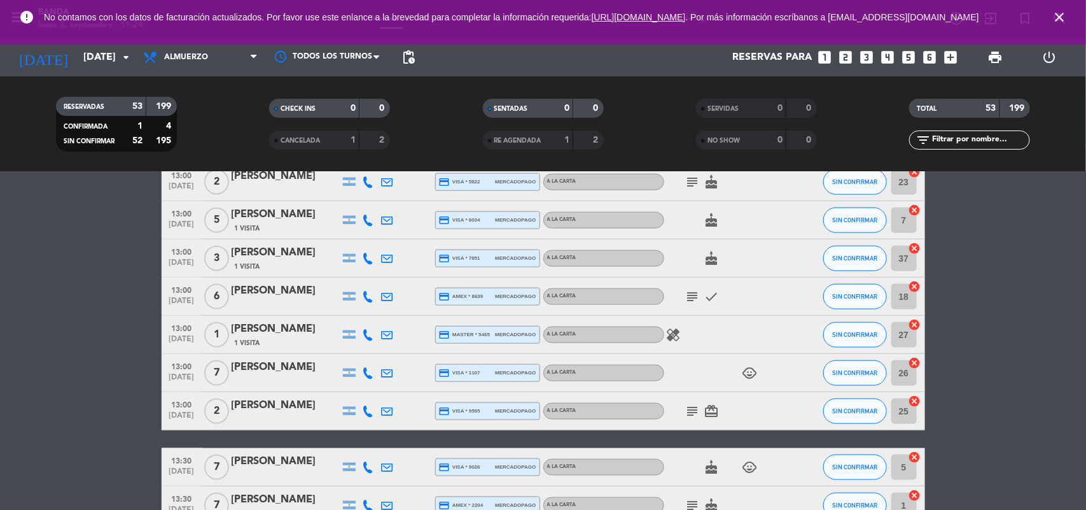
type input "[DATE]"
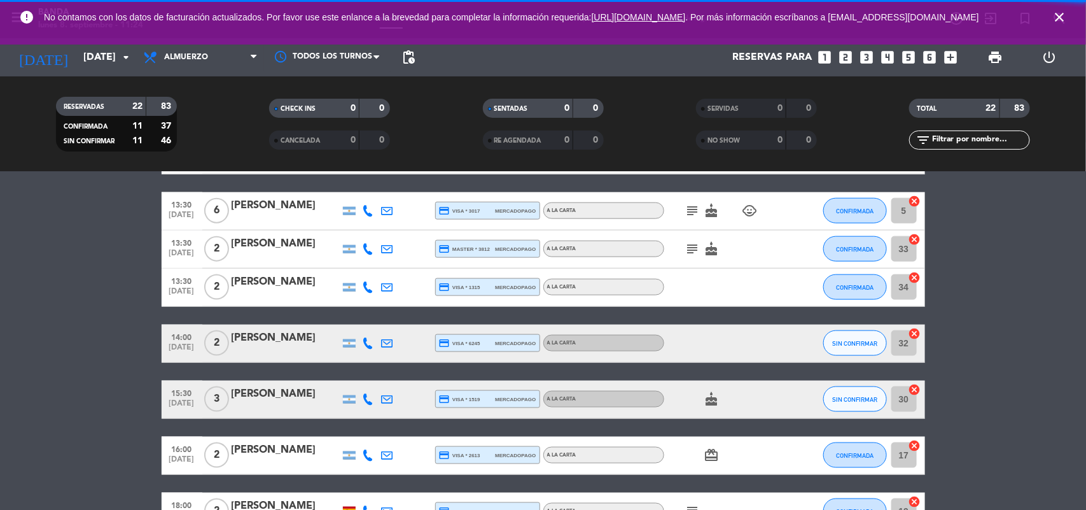
scroll to position [763, 0]
